Goal: Information Seeking & Learning: Find specific fact

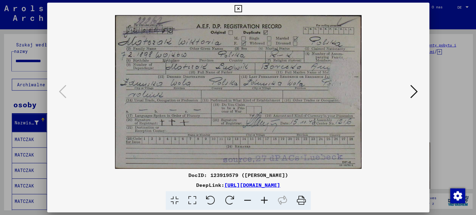
scroll to position [66, 0]
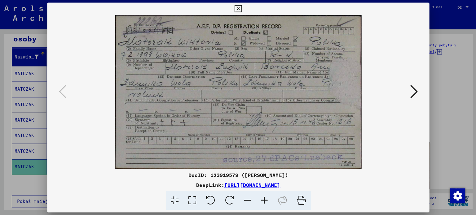
click at [414, 91] on icon at bounding box center [412, 91] width 7 height 15
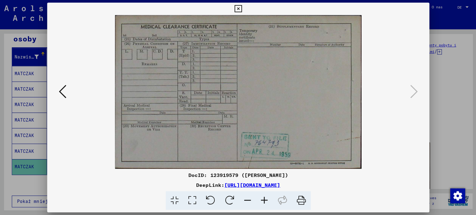
click at [61, 90] on icon at bounding box center [62, 91] width 7 height 15
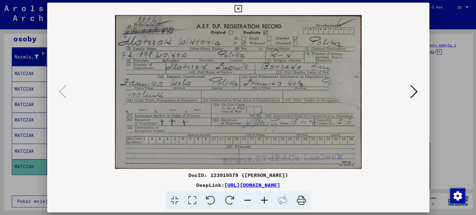
click at [459, 106] on div at bounding box center [238, 107] width 476 height 215
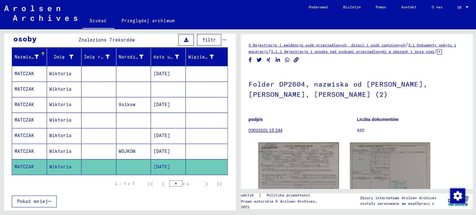
click at [61, 103] on font "Wiktoria" at bounding box center [61, 105] width 22 height 6
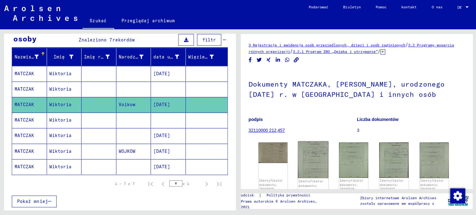
click at [310, 154] on img at bounding box center [312, 159] width 30 height 37
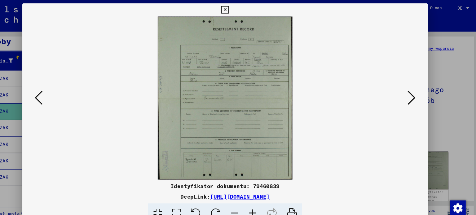
click at [414, 89] on icon at bounding box center [412, 91] width 7 height 15
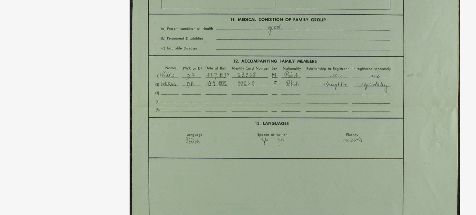
drag, startPoint x: 240, startPoint y: 89, endPoint x: 236, endPoint y: 103, distance: 14.8
click at [237, 103] on img at bounding box center [238, 91] width 338 height 153
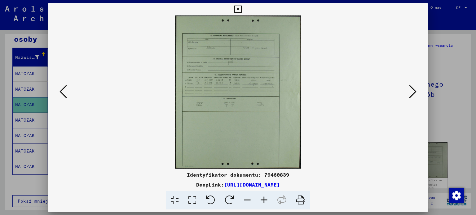
click at [462, 104] on div at bounding box center [238, 107] width 476 height 215
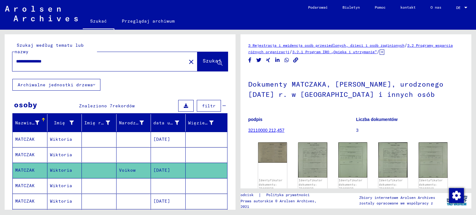
drag, startPoint x: 38, startPoint y: 60, endPoint x: 14, endPoint y: 58, distance: 24.6
click at [14, 58] on div "**********" at bounding box center [97, 61] width 170 height 14
drag, startPoint x: 25, startPoint y: 61, endPoint x: 12, endPoint y: 59, distance: 12.8
click at [14, 59] on div "**********" at bounding box center [97, 61] width 170 height 14
type input "**********"
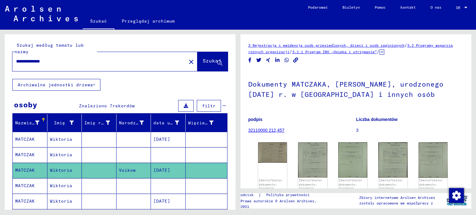
drag, startPoint x: 214, startPoint y: 63, endPoint x: 154, endPoint y: 66, distance: 59.9
click at [213, 63] on font "Szukaj" at bounding box center [211, 61] width 19 height 6
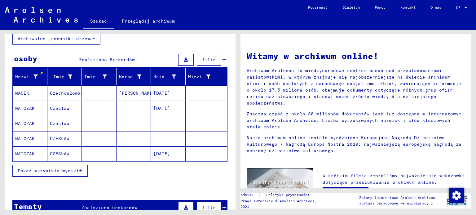
scroll to position [48, 0]
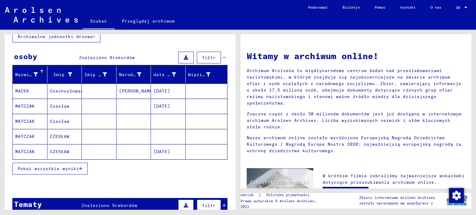
click at [63, 107] on font "Czesław" at bounding box center [60, 106] width 20 height 6
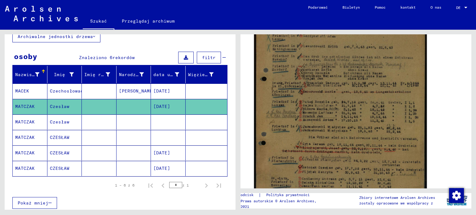
scroll to position [161, 0]
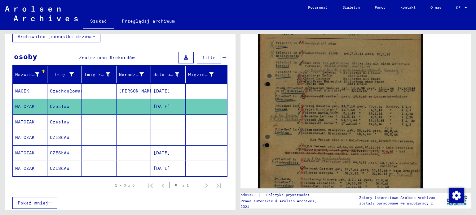
click at [58, 125] on mat-cell "Czesław" at bounding box center [64, 122] width 35 height 15
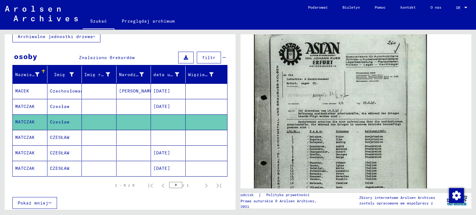
scroll to position [273, 0]
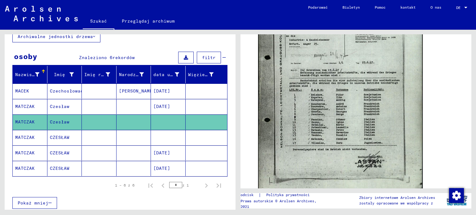
click at [60, 152] on font "CZESŁAW" at bounding box center [60, 153] width 20 height 6
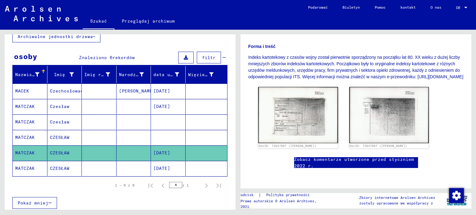
scroll to position [136, 0]
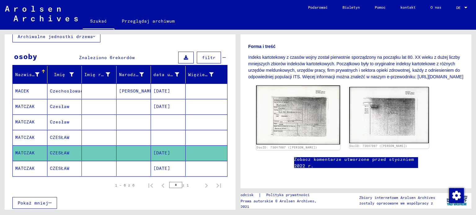
click at [297, 99] on img at bounding box center [298, 114] width 84 height 59
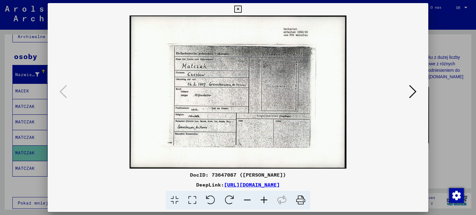
click at [414, 94] on icon at bounding box center [412, 91] width 7 height 15
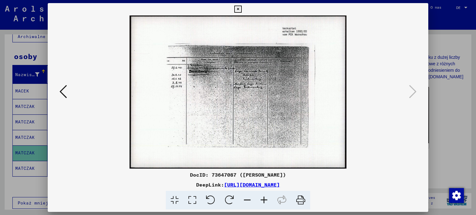
click at [469, 110] on div at bounding box center [238, 107] width 476 height 215
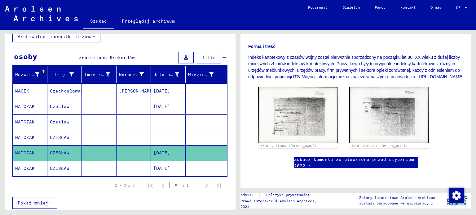
click at [59, 168] on font "CZESŁAW" at bounding box center [60, 169] width 20 height 6
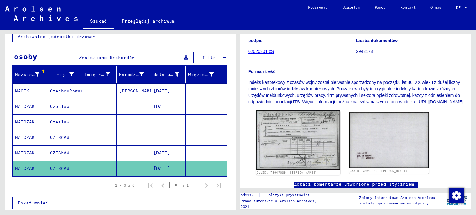
click at [301, 146] on img at bounding box center [298, 140] width 84 height 59
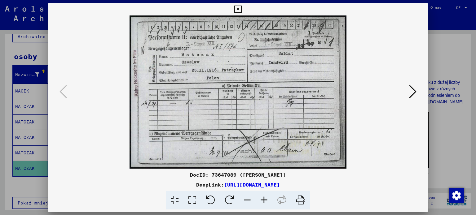
click at [450, 59] on div at bounding box center [238, 107] width 476 height 215
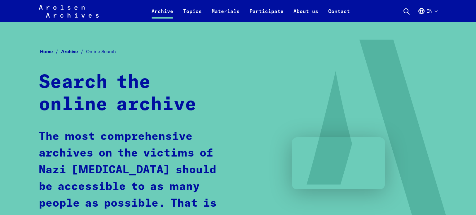
scroll to position [556, 0]
